Goal: Task Accomplishment & Management: Use online tool/utility

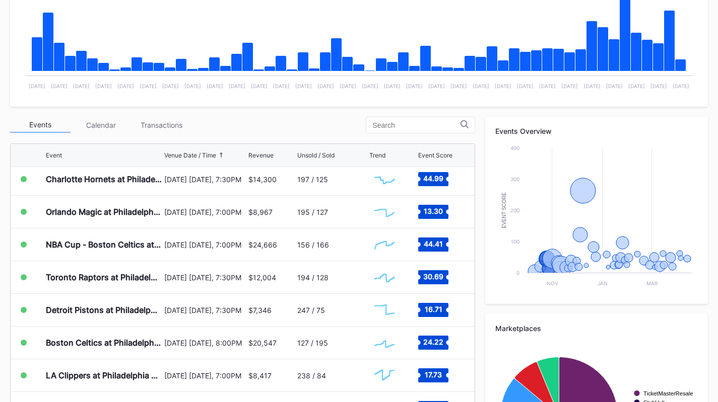
scroll to position [70, 0]
click at [166, 105] on div "Periodic Revenue Cumulative Revenue Created with Highcharts 11.2.0 Chart title …" at bounding box center [359, 10] width 698 height 192
click at [164, 124] on div "Transactions" at bounding box center [161, 125] width 60 height 16
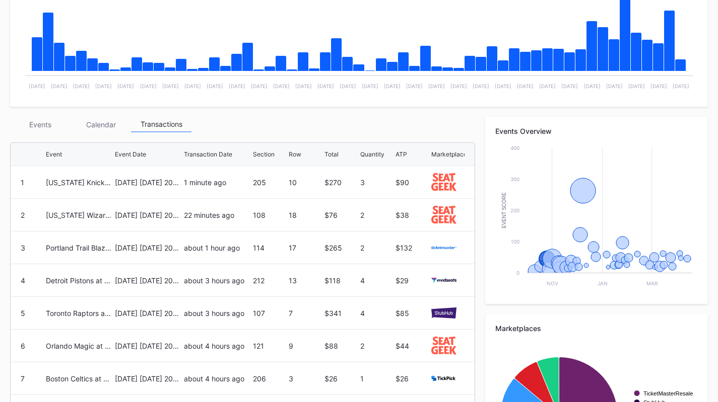
click at [47, 123] on div "Events" at bounding box center [40, 125] width 60 height 16
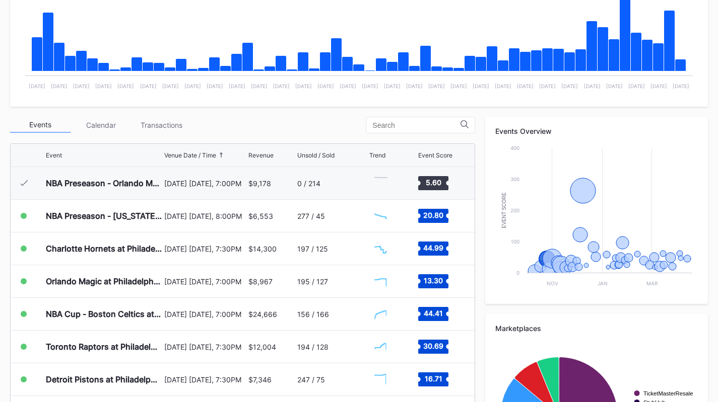
scroll to position [33, 0]
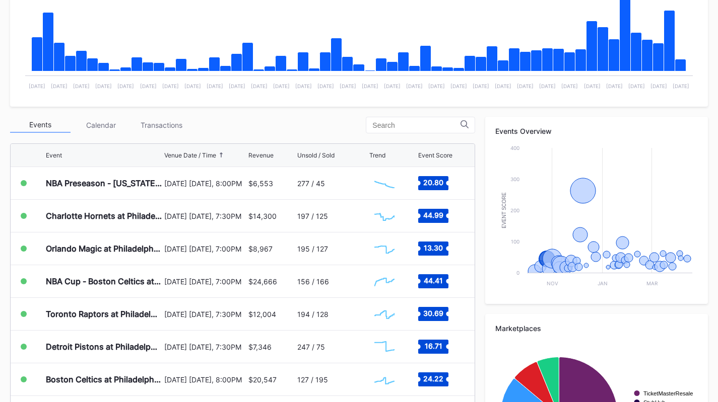
click at [117, 224] on div "Charlotte Hornets at Philadelphia 76ers" at bounding box center [104, 216] width 116 height 32
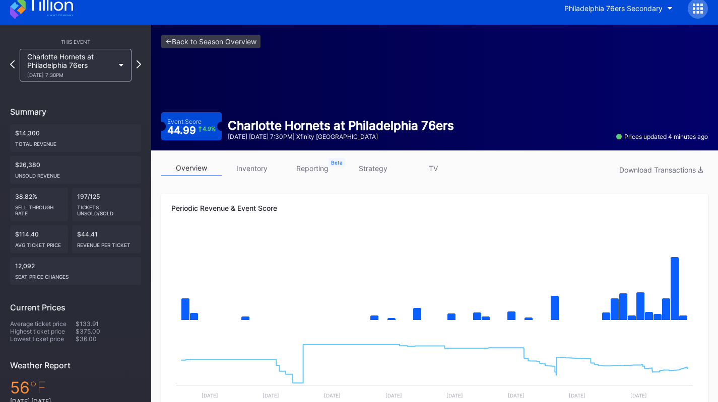
scroll to position [8, 0]
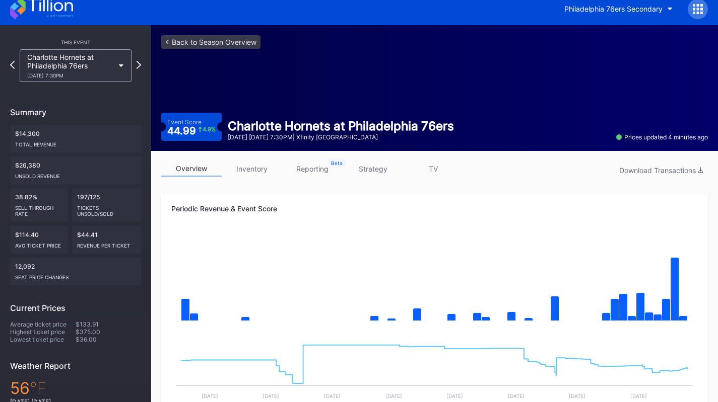
click at [362, 170] on link "strategy" at bounding box center [373, 169] width 60 height 16
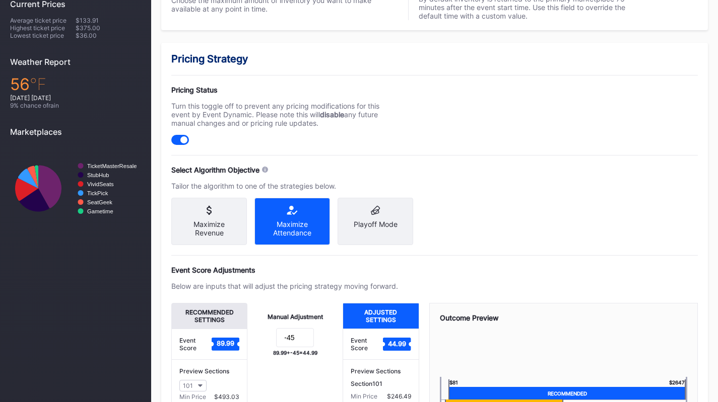
scroll to position [312, 0]
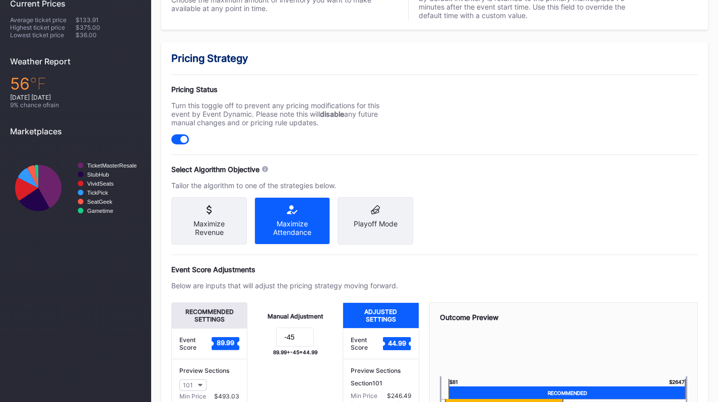
click at [310, 336] on div "Manual Adjustment -45 89.99 + -45 = 44.99" at bounding box center [294, 383] width 95 height 160
click at [307, 339] on input "-45" at bounding box center [295, 337] width 38 height 19
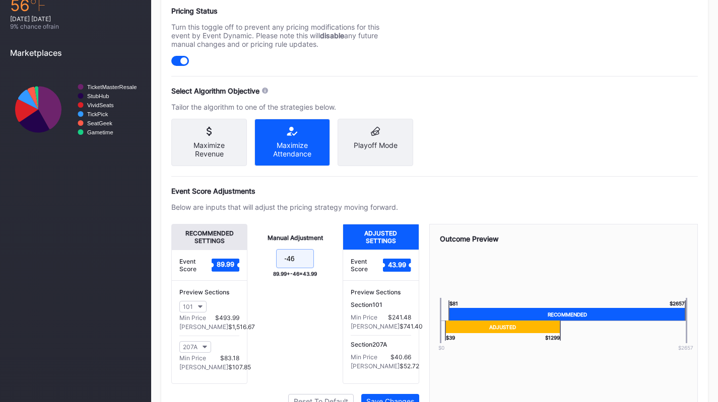
scroll to position [444, 0]
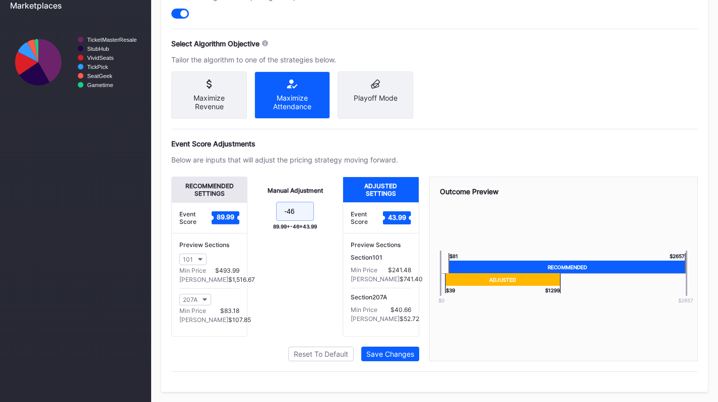
type input "-46"
click at [394, 350] on button "Save Changes" at bounding box center [390, 354] width 58 height 15
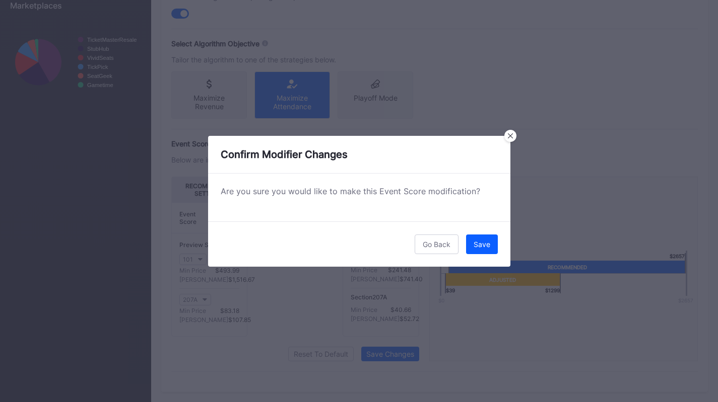
click at [483, 248] on button "Save" at bounding box center [482, 245] width 32 height 20
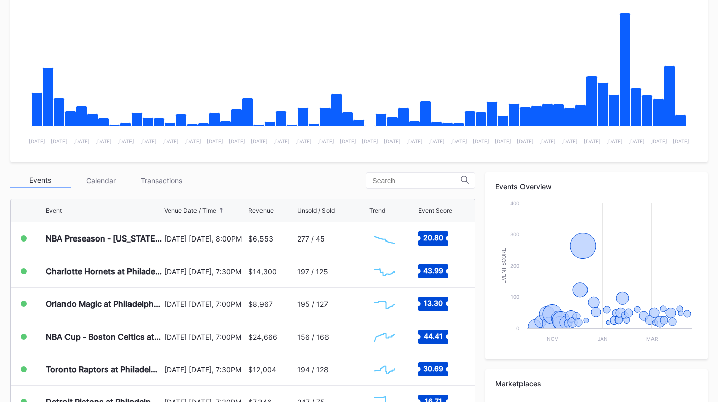
scroll to position [195, 0]
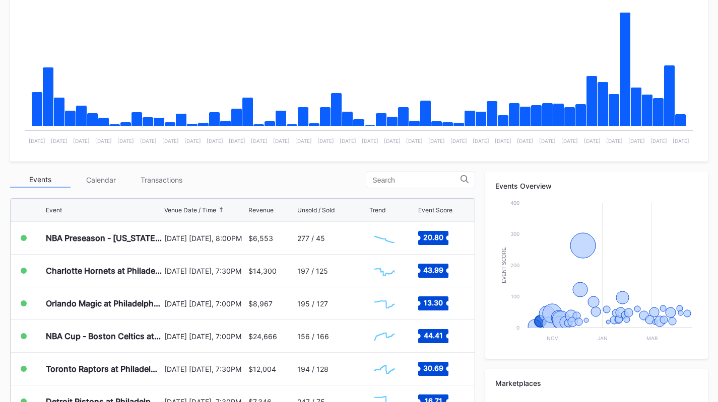
click at [158, 185] on div "Transactions" at bounding box center [161, 180] width 60 height 16
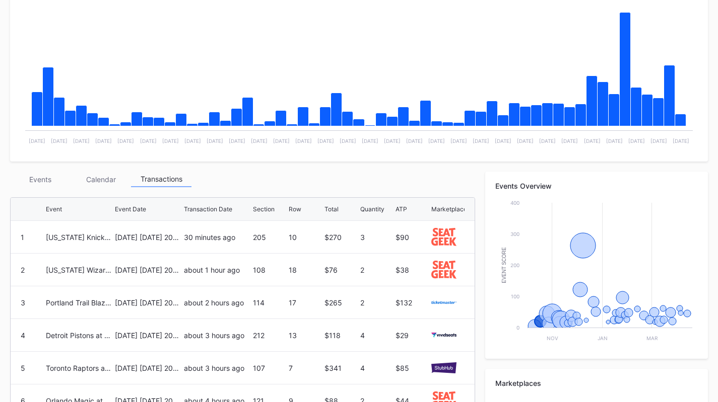
click at [58, 179] on div "Events" at bounding box center [40, 180] width 60 height 16
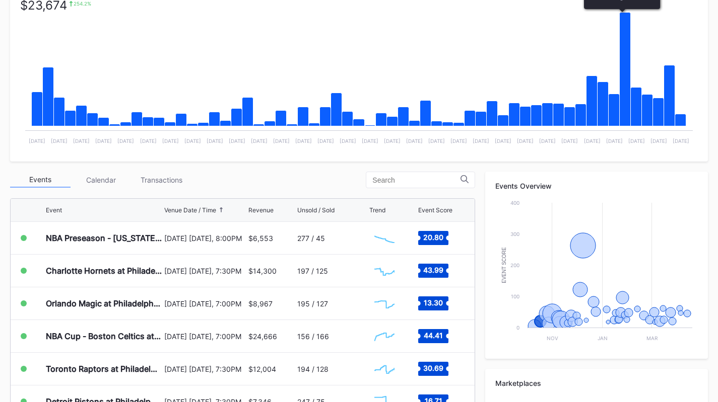
scroll to position [0, 0]
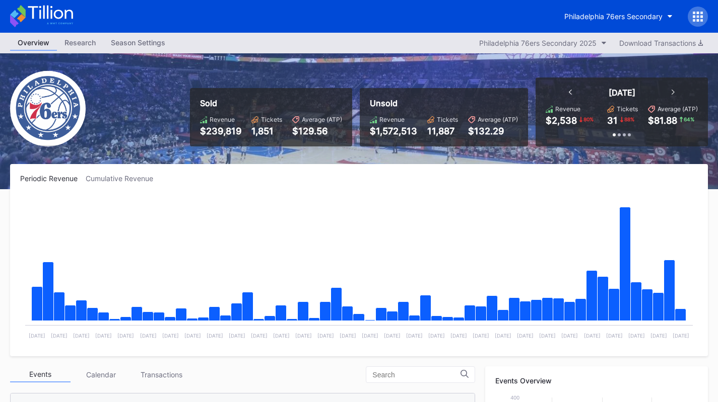
click at [630, 16] on div "Philadelphia 76ers Secondary" at bounding box center [613, 16] width 98 height 9
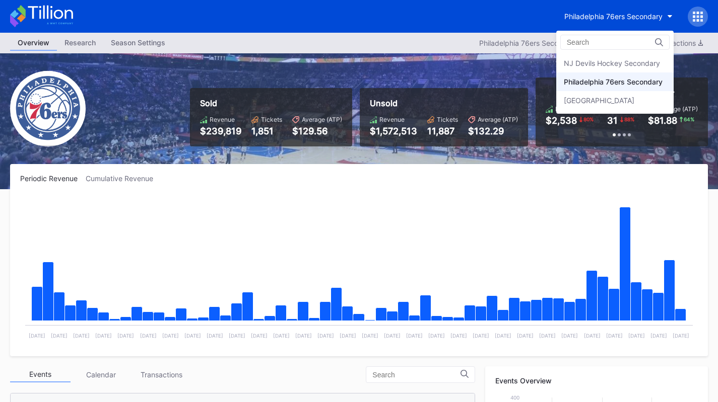
click at [623, 70] on div "NJ Devils Hockey Secondary" at bounding box center [614, 63] width 117 height 19
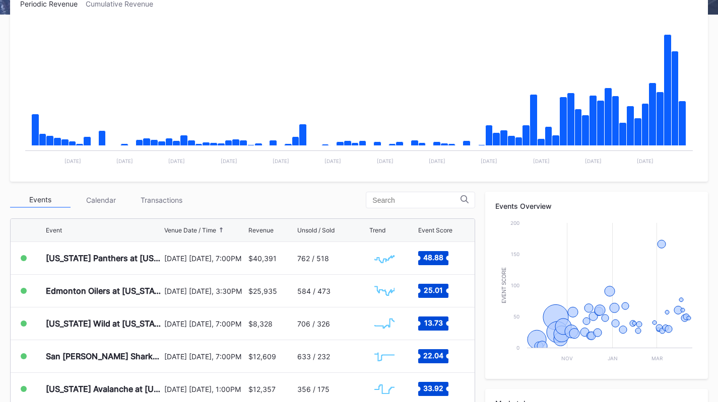
scroll to position [176, 0]
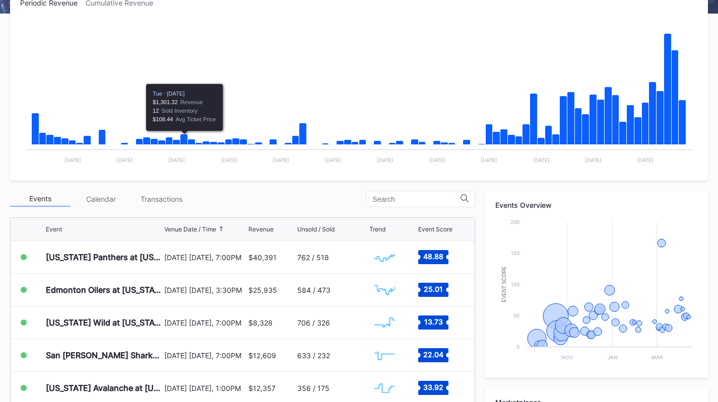
click at [166, 203] on div "Transactions" at bounding box center [161, 199] width 60 height 16
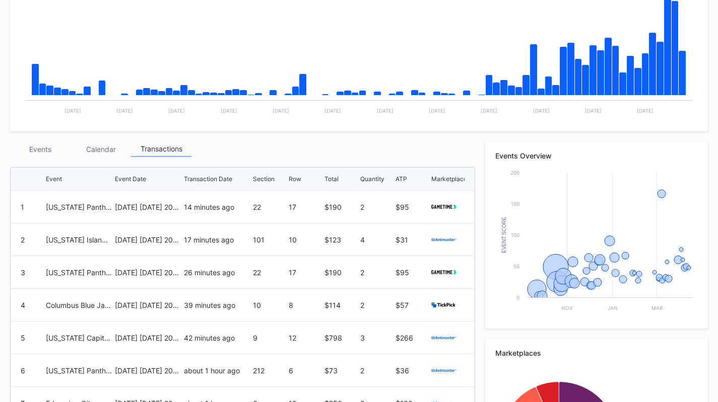
scroll to position [226, 0]
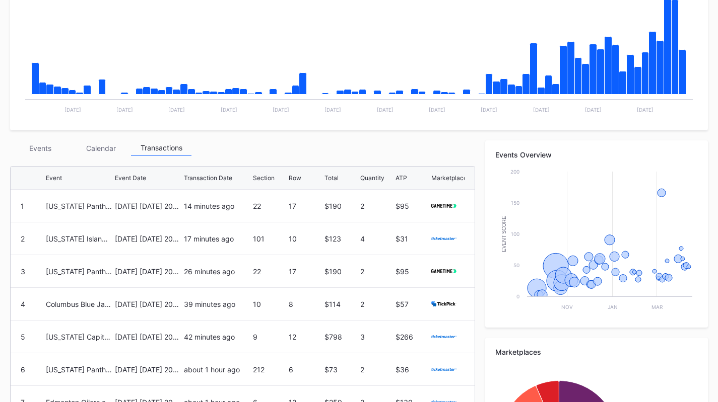
click at [199, 198] on div "14 minutes ago" at bounding box center [217, 206] width 66 height 32
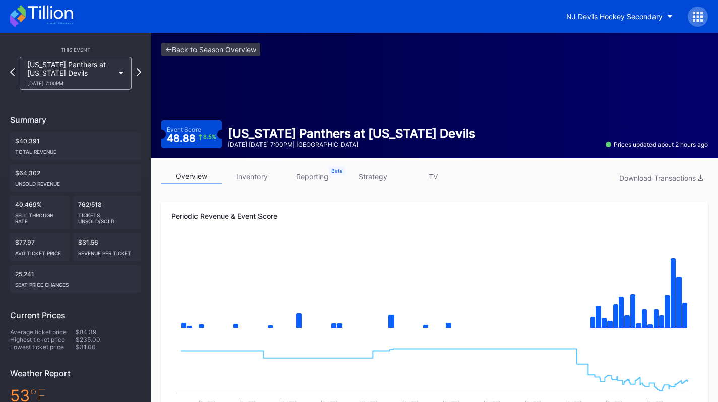
click at [53, 20] on icon at bounding box center [41, 16] width 63 height 22
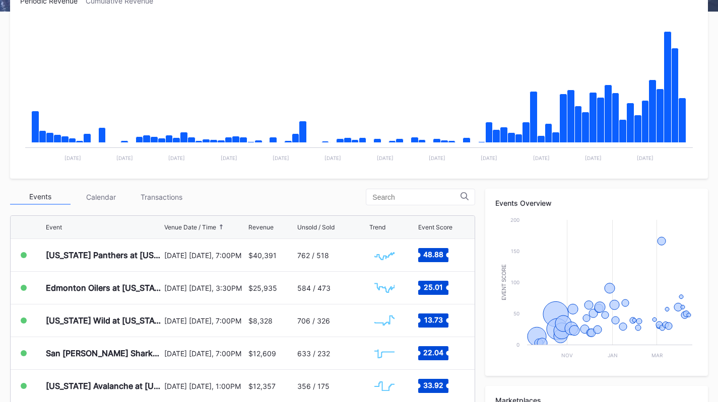
scroll to position [179, 0]
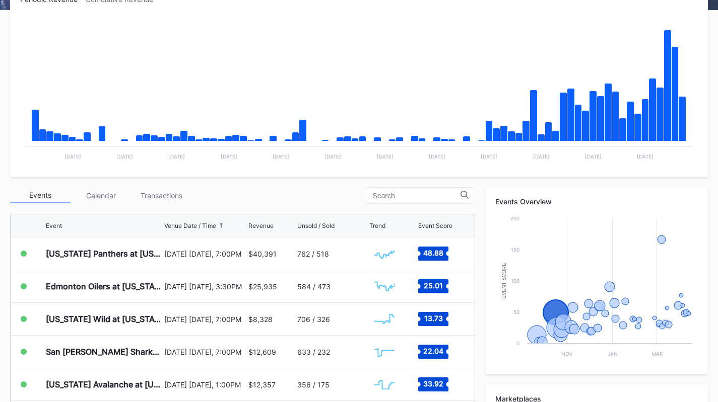
click at [161, 199] on div "Transactions" at bounding box center [161, 196] width 60 height 16
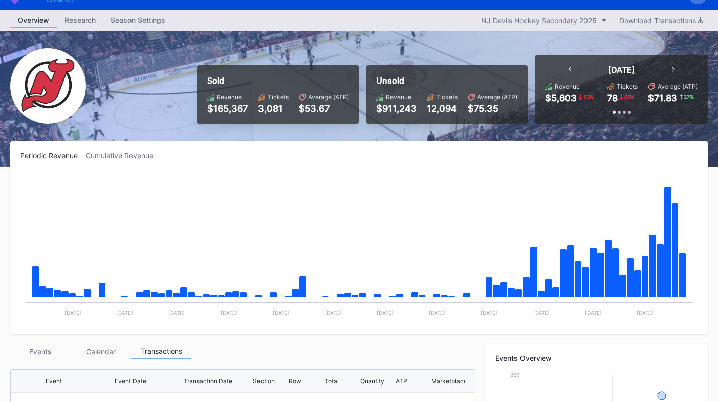
scroll to position [0, 0]
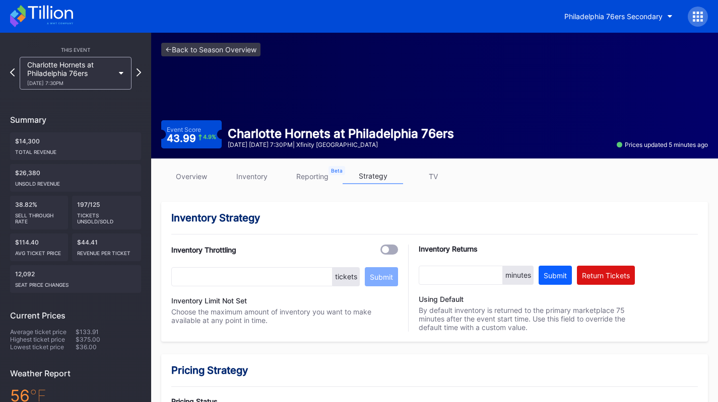
click at [53, 12] on icon at bounding box center [41, 16] width 63 height 22
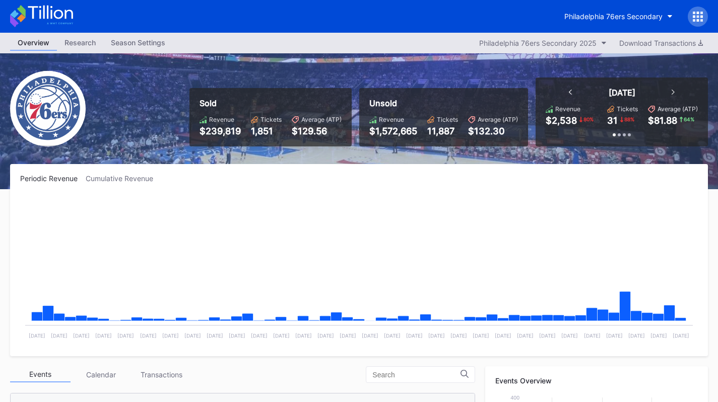
scroll to position [33, 0]
